Goal: Transaction & Acquisition: Obtain resource

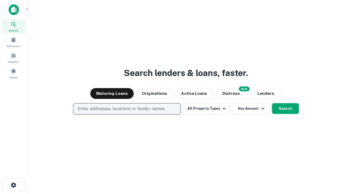
click at [127, 109] on p "Enter addresses, locations or lender names" at bounding box center [121, 109] width 87 height 6
type input "**********"
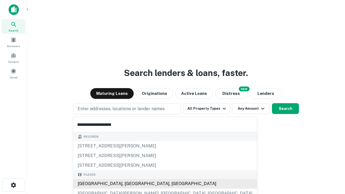
click at [129, 184] on div "[GEOGRAPHIC_DATA], [GEOGRAPHIC_DATA], [GEOGRAPHIC_DATA]" at bounding box center [165, 184] width 184 height 10
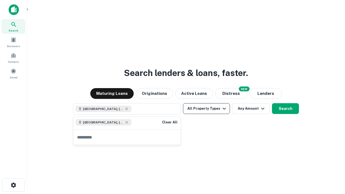
click at [207, 109] on button "All Property Types" at bounding box center [206, 108] width 47 height 11
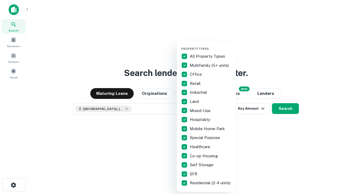
click at [211, 45] on button "button" at bounding box center [210, 45] width 59 height 0
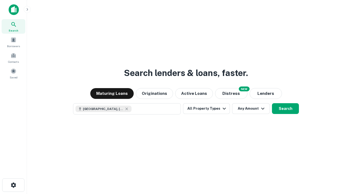
scroll to position [9, 0]
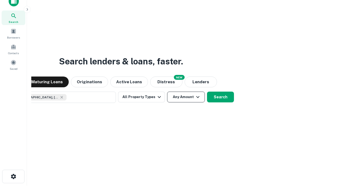
click at [167, 92] on button "Any Amount" at bounding box center [186, 97] width 38 height 11
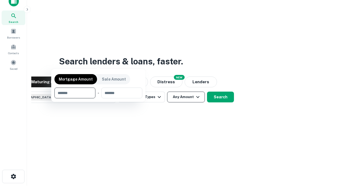
scroll to position [39, 153]
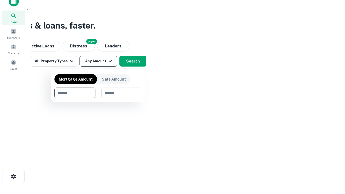
type input "*******"
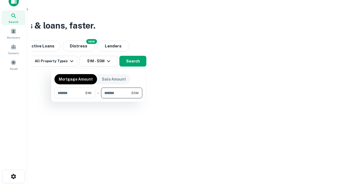
type input "*******"
click at [98, 98] on button "button" at bounding box center [98, 98] width 88 height 0
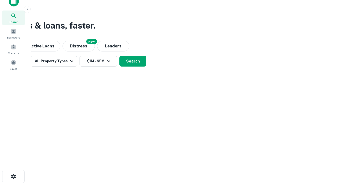
scroll to position [9, 0]
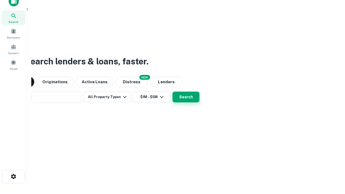
click at [173, 92] on button "Search" at bounding box center [186, 97] width 27 height 11
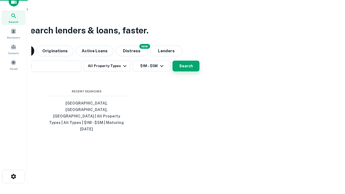
scroll to position [14, 153]
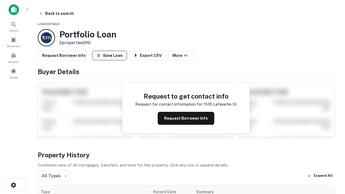
click at [109, 56] on button "Save Loan" at bounding box center [109, 56] width 35 height 10
click at [111, 56] on button "Loan Saved" at bounding box center [110, 56] width 37 height 10
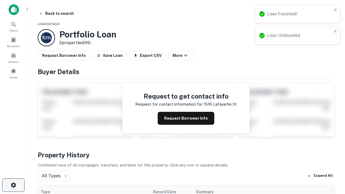
click at [13, 185] on icon "button" at bounding box center [13, 185] width 6 height 6
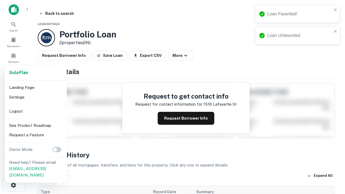
click at [36, 111] on li "Logout" at bounding box center [36, 111] width 58 height 10
